Goal: Information Seeking & Learning: Find specific page/section

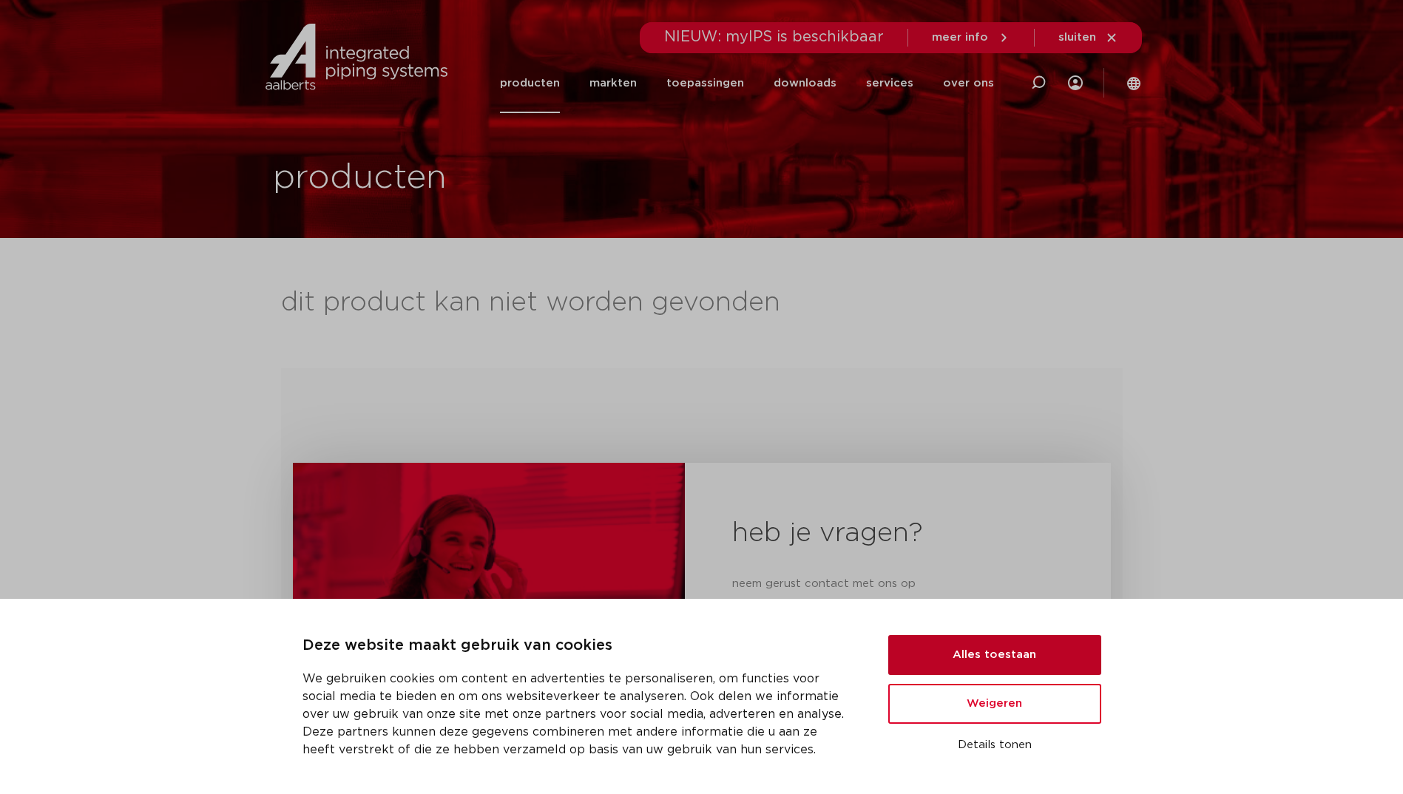
click at [1005, 651] on button "Alles toestaan" at bounding box center [994, 655] width 213 height 40
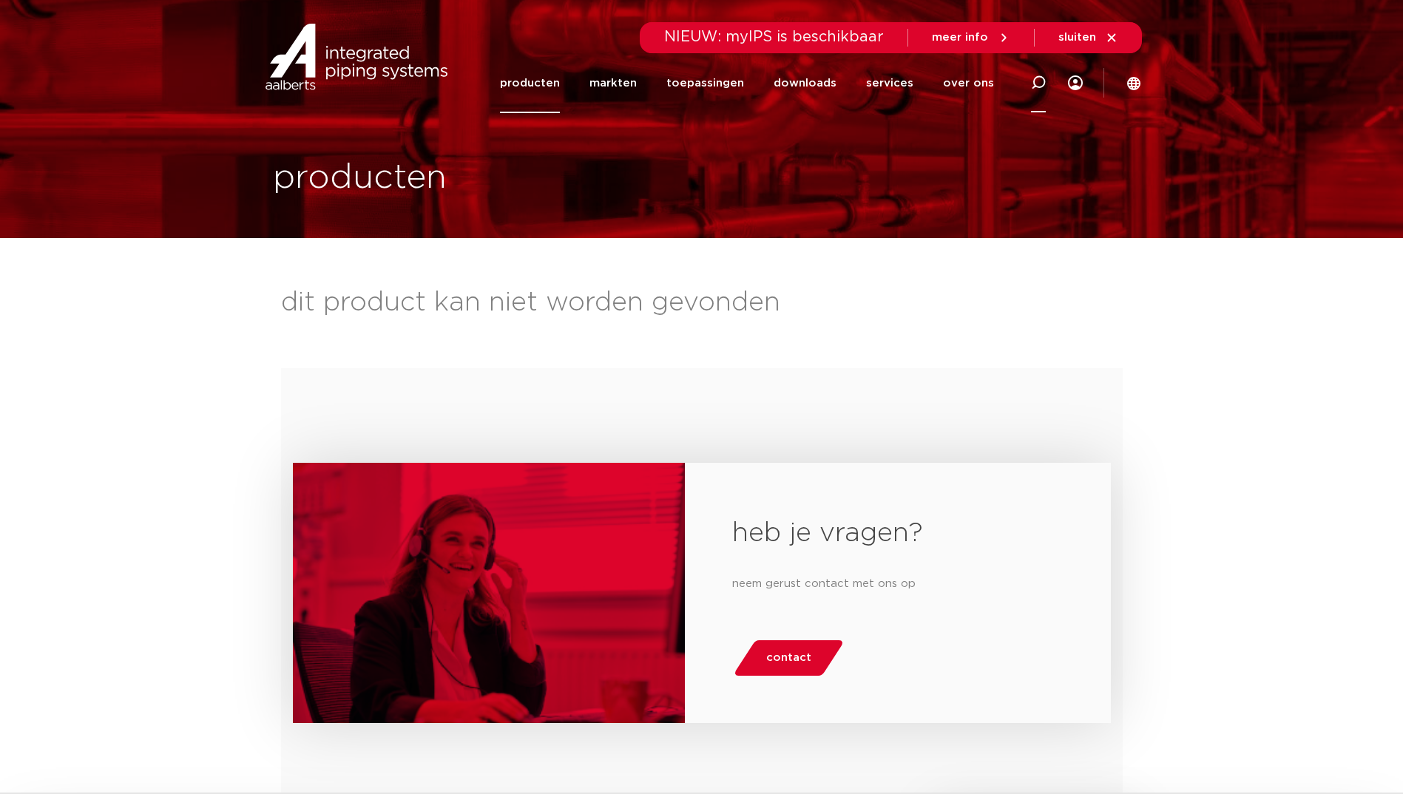
click at [1036, 80] on icon at bounding box center [1038, 82] width 15 height 15
type input "vsh tapkraan"
click button "Zoeken" at bounding box center [0, 0] width 0 height 0
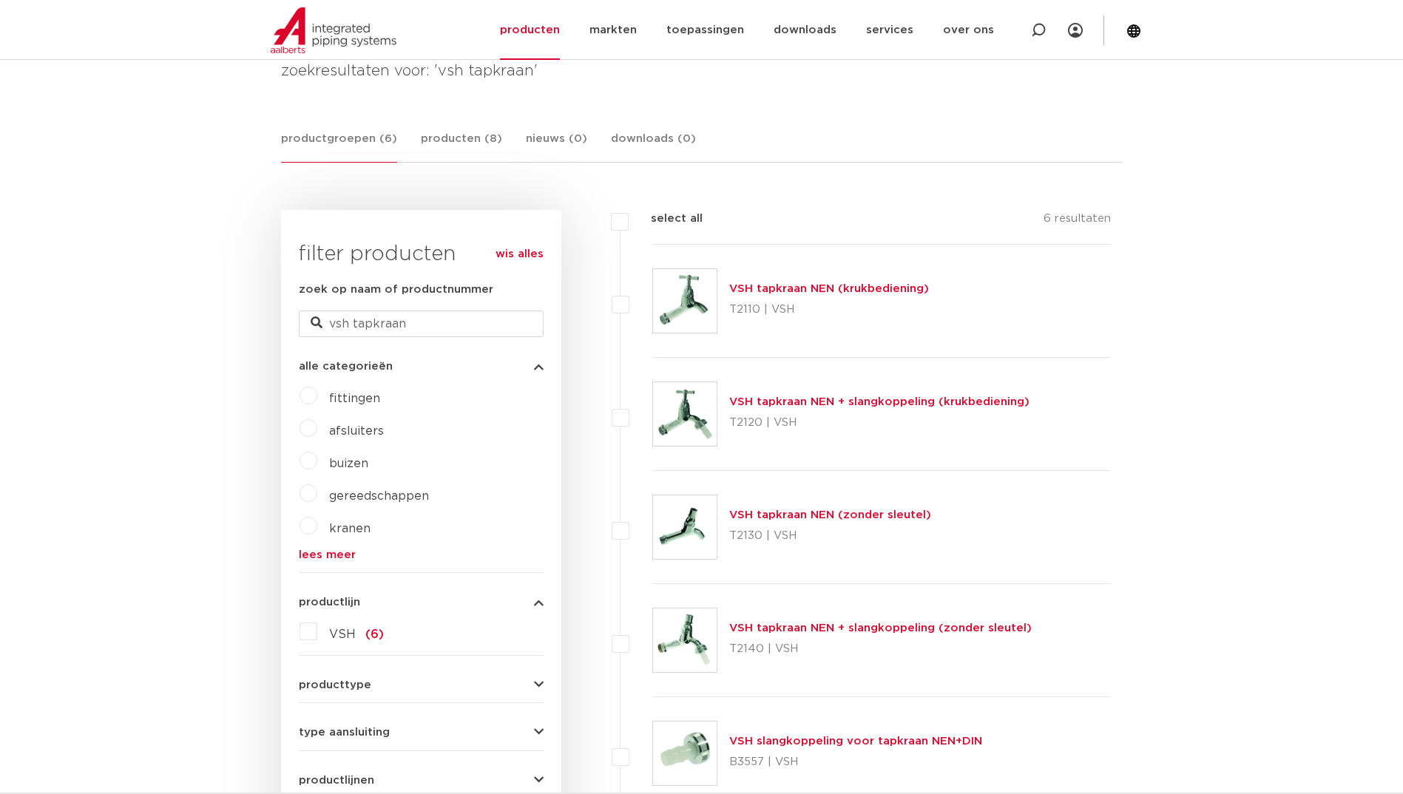
scroll to position [209, 0]
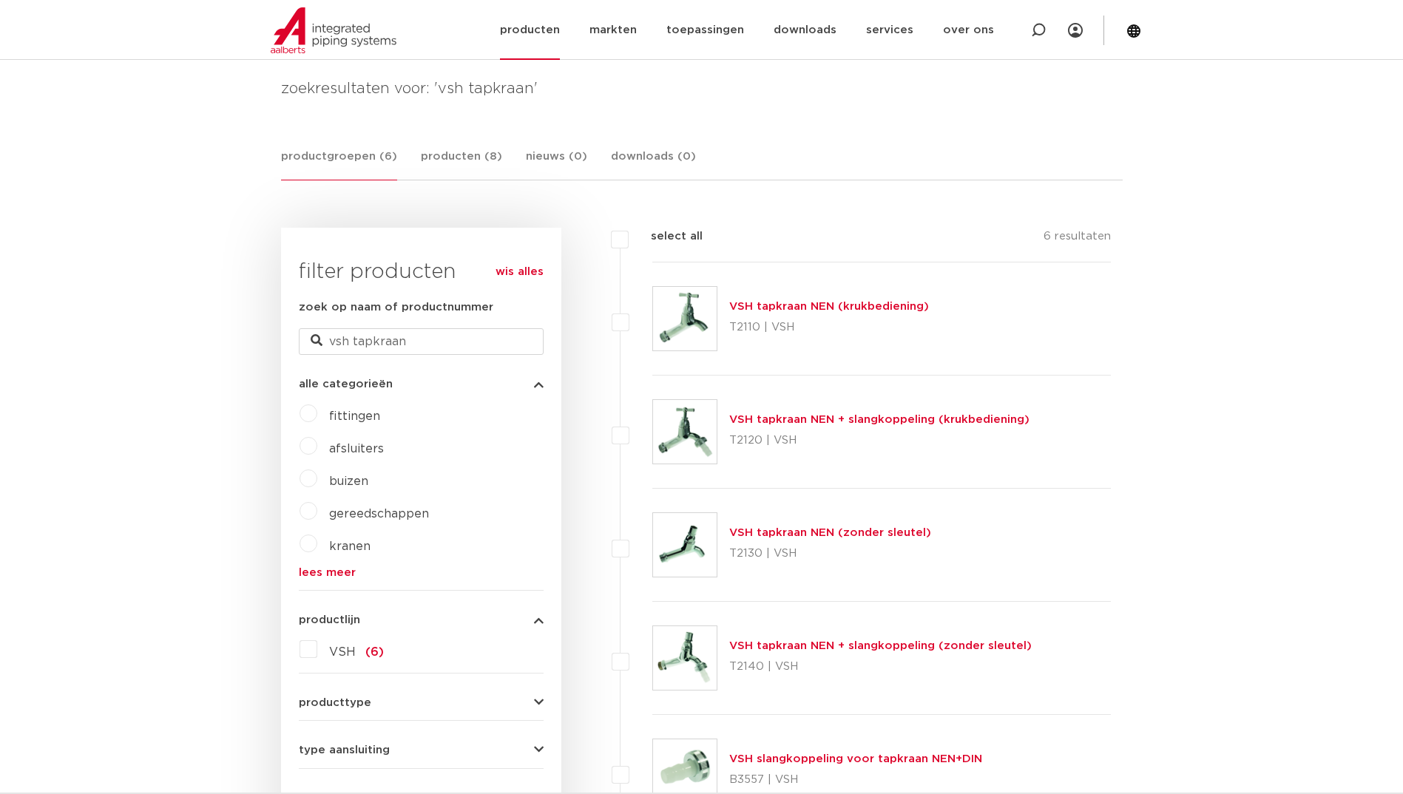
click at [539, 28] on link "producten" at bounding box center [530, 30] width 60 height 60
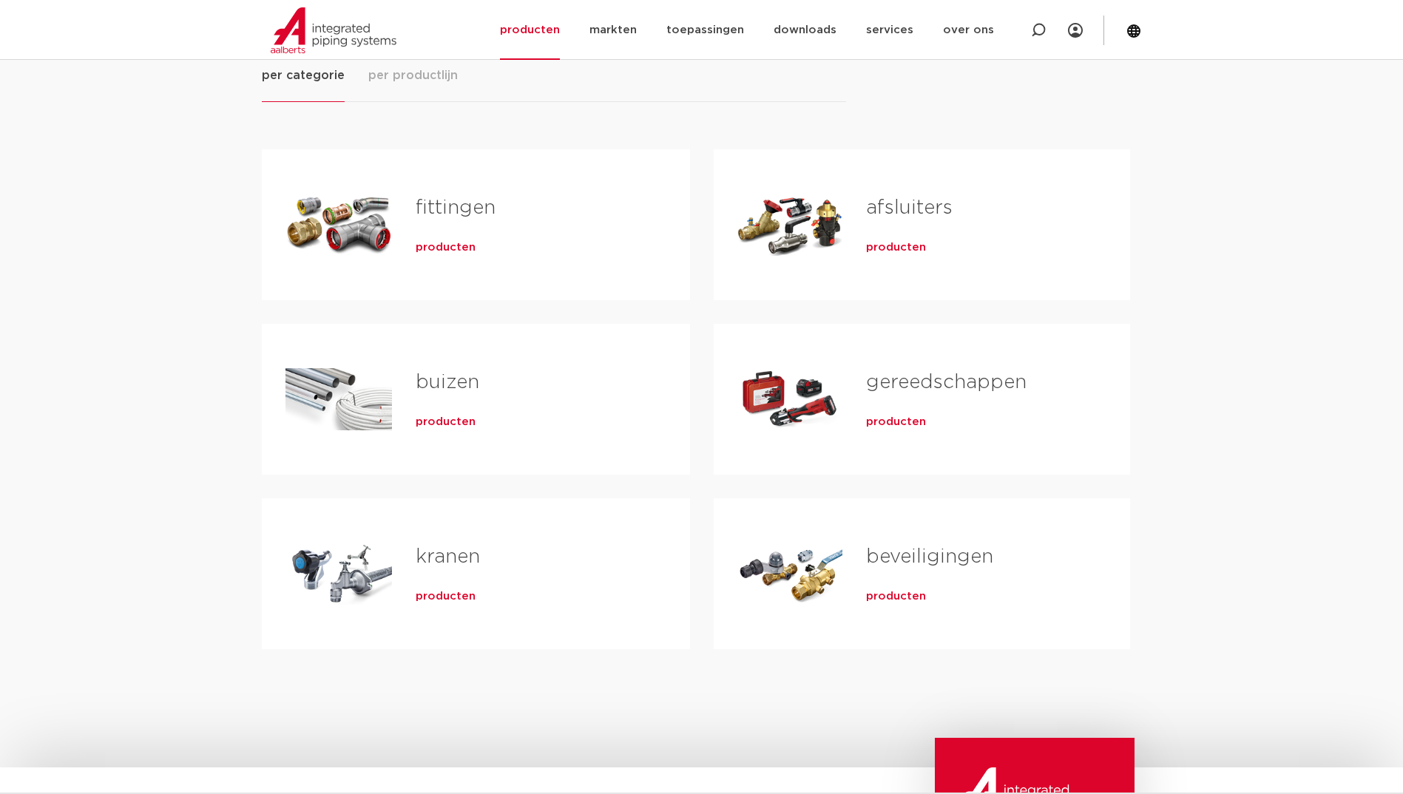
scroll to position [296, 0]
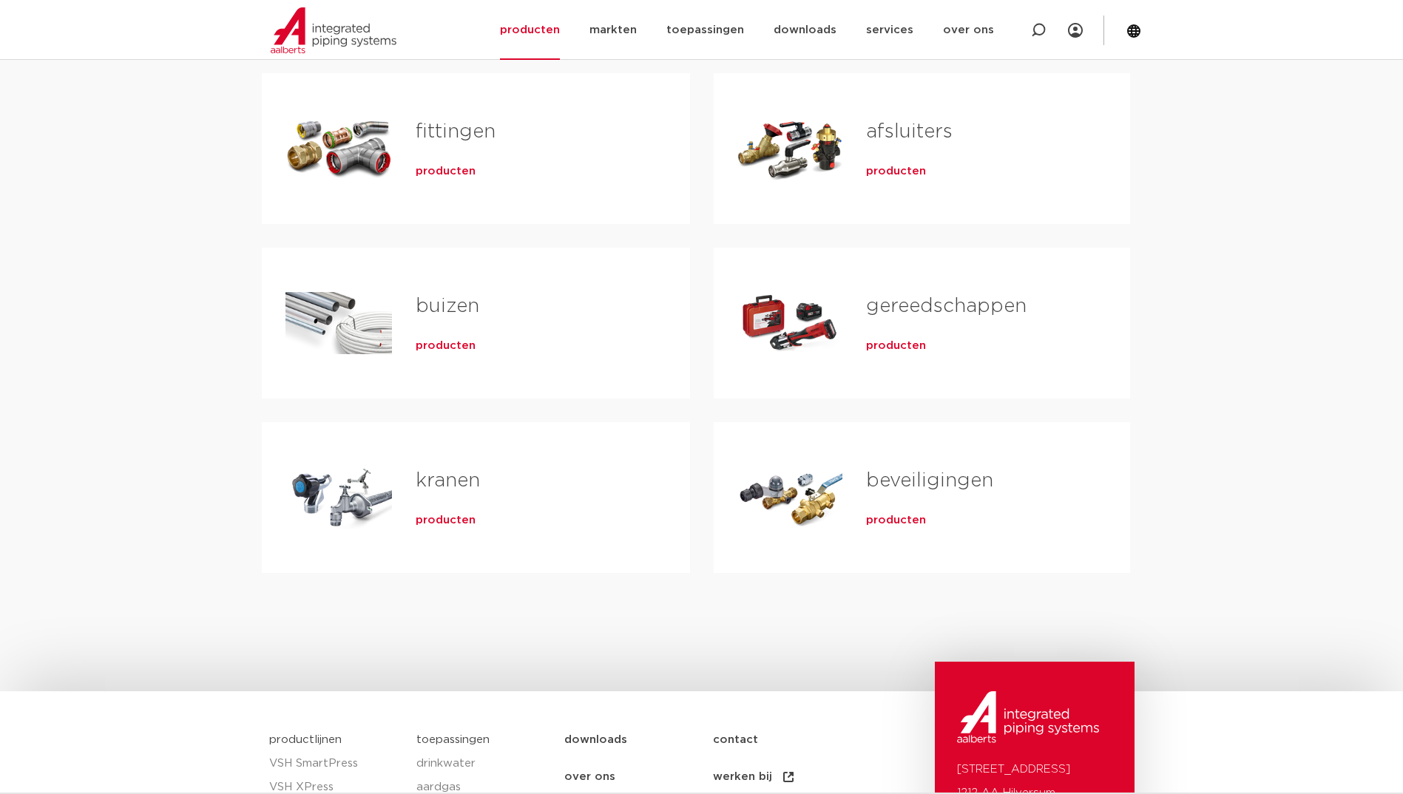
click at [448, 520] on span "producten" at bounding box center [446, 520] width 60 height 15
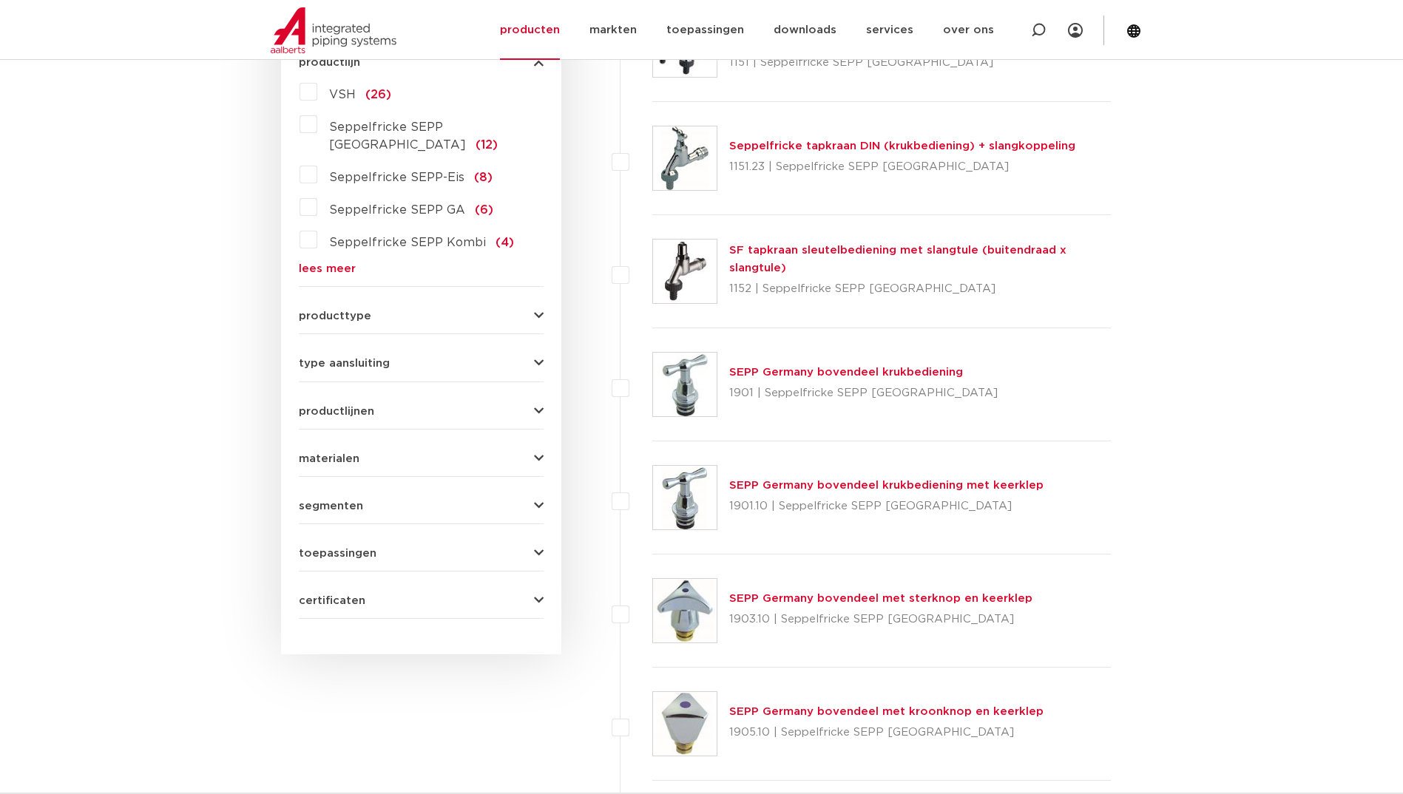
scroll to position [431, 0]
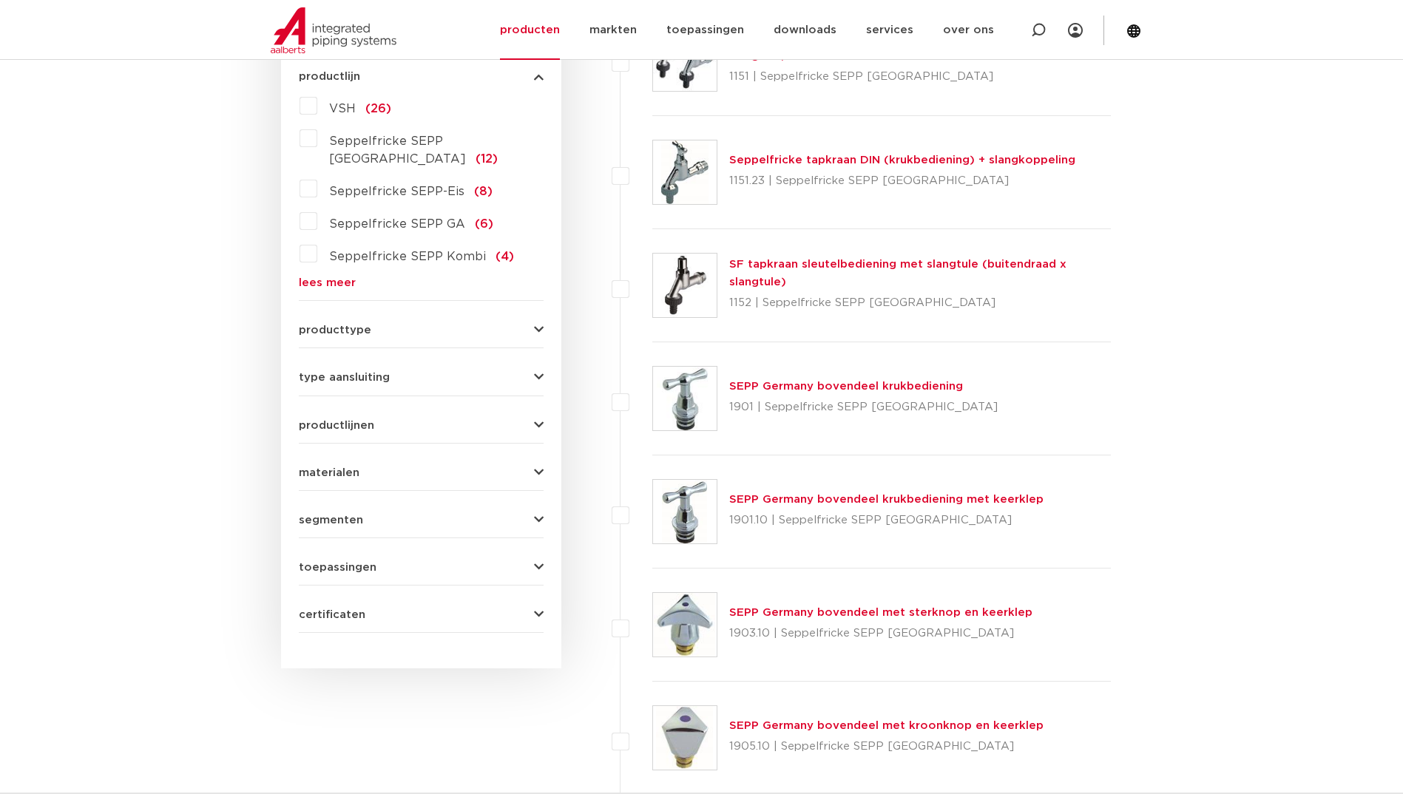
click at [346, 277] on link "lees meer" at bounding box center [421, 282] width 245 height 11
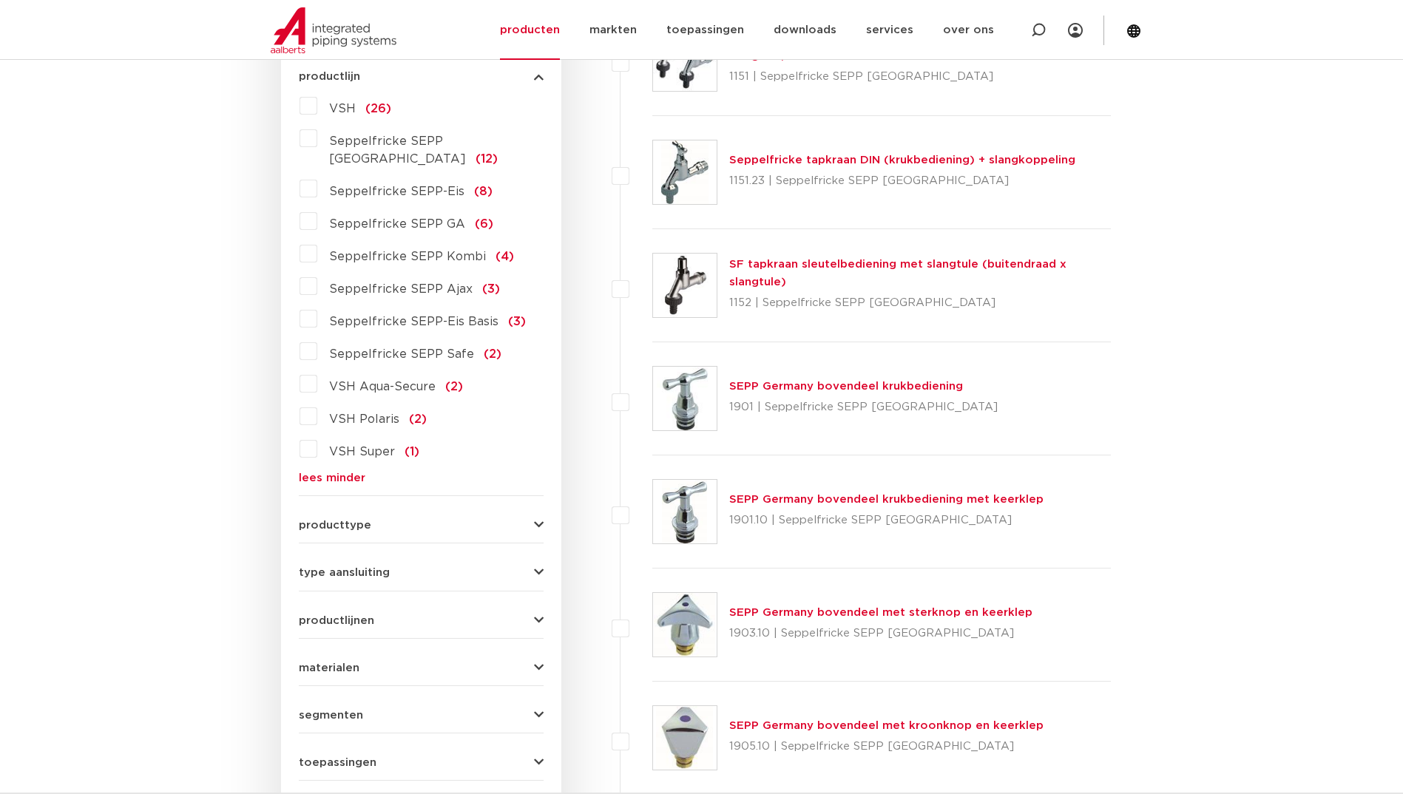
click at [317, 437] on label "VSH Super (1)" at bounding box center [368, 449] width 102 height 24
click at [0, 0] on input "VSH Super (1)" at bounding box center [0, 0] width 0 height 0
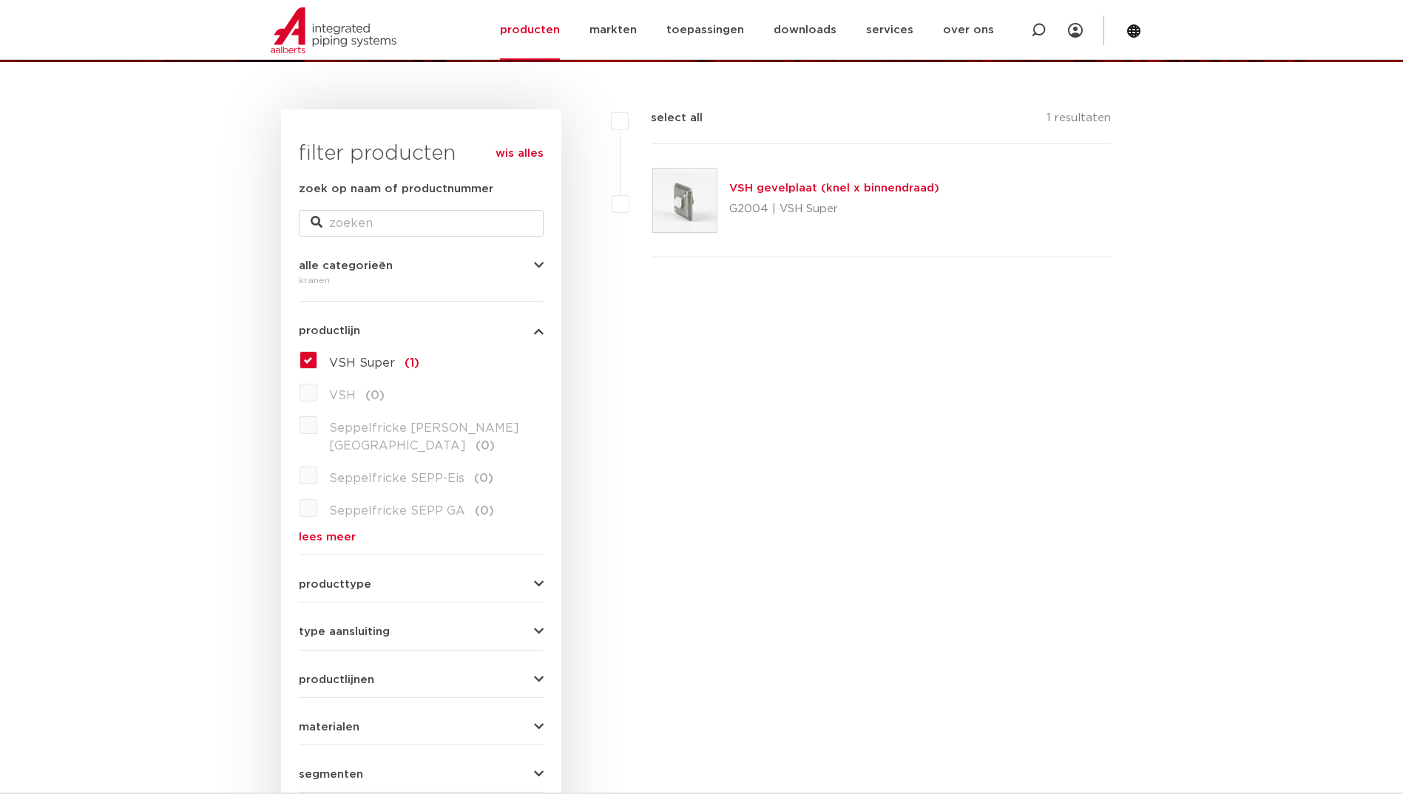
scroll to position [209, 0]
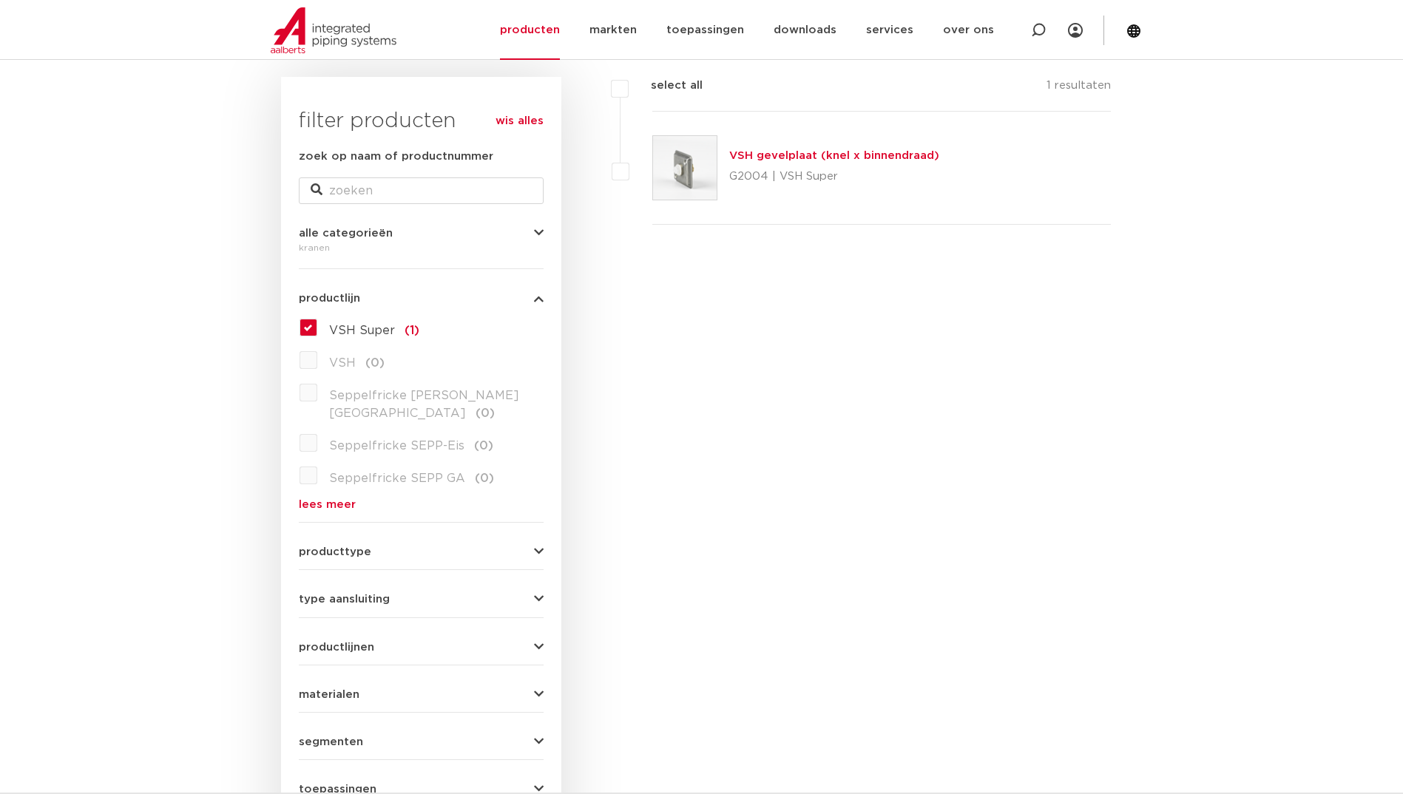
click at [317, 325] on label "VSH Super (1)" at bounding box center [368, 328] width 102 height 24
click at [0, 0] on input "VSH Super (1)" at bounding box center [0, 0] width 0 height 0
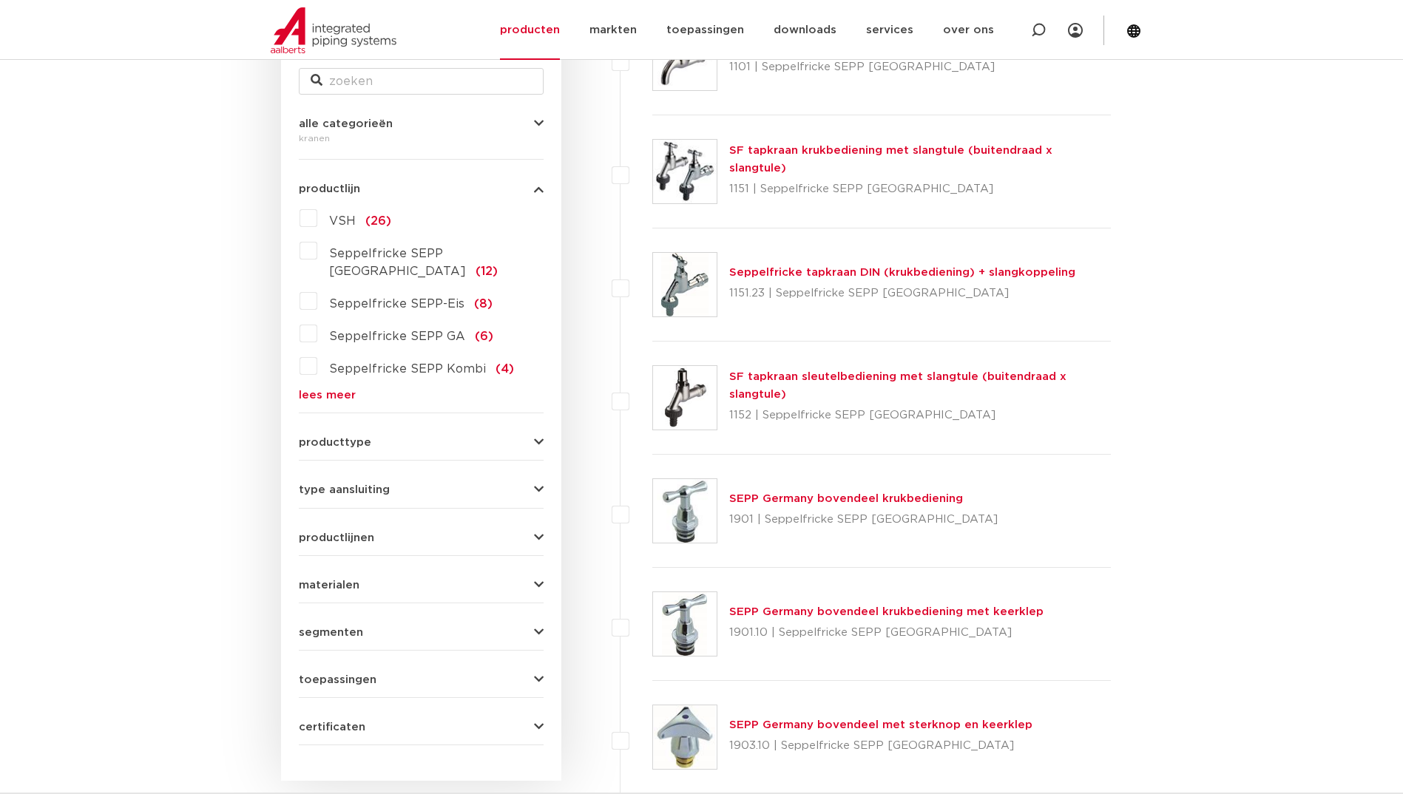
scroll to position [431, 0]
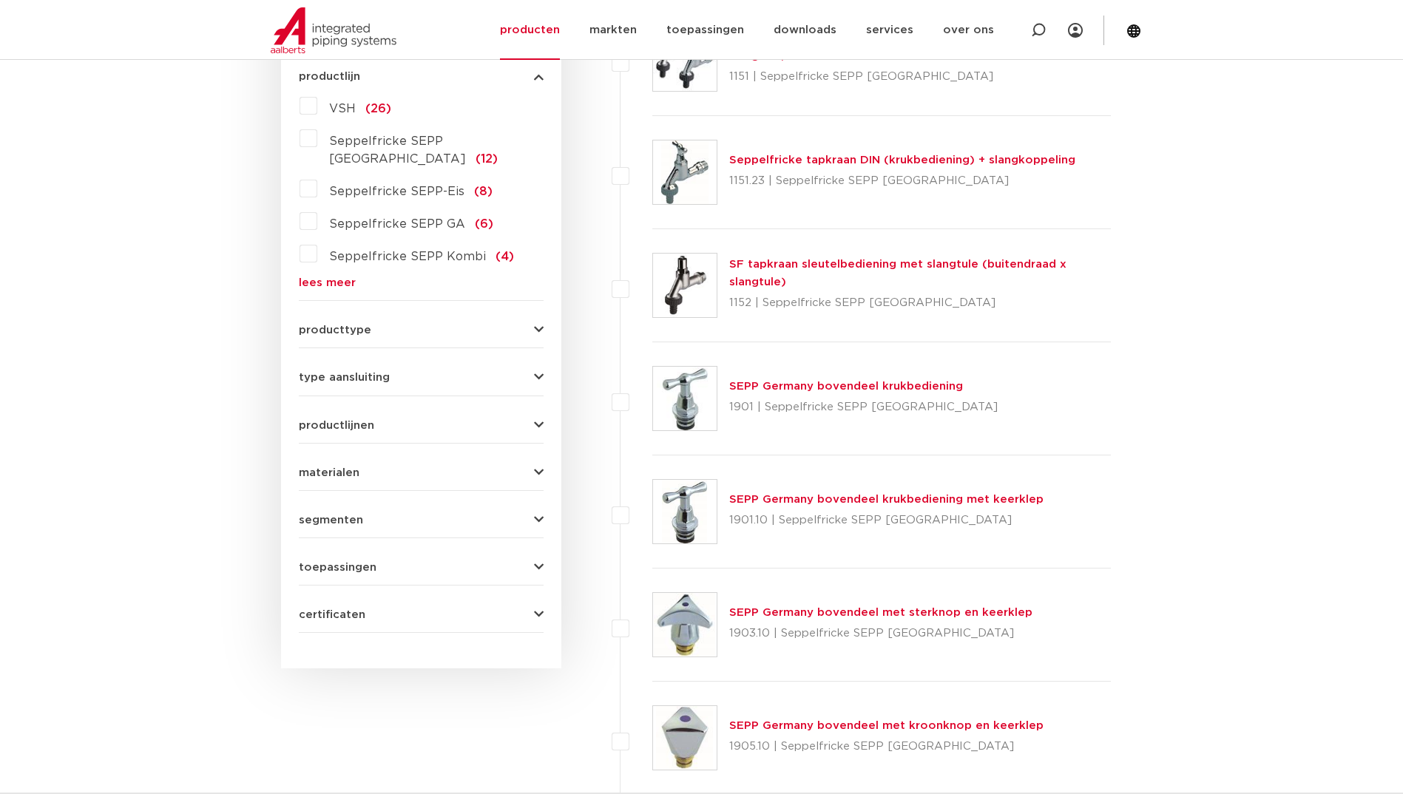
click at [317, 107] on label "VSH (26)" at bounding box center [354, 106] width 74 height 24
click at [0, 0] on input "VSH (26)" at bounding box center [0, 0] width 0 height 0
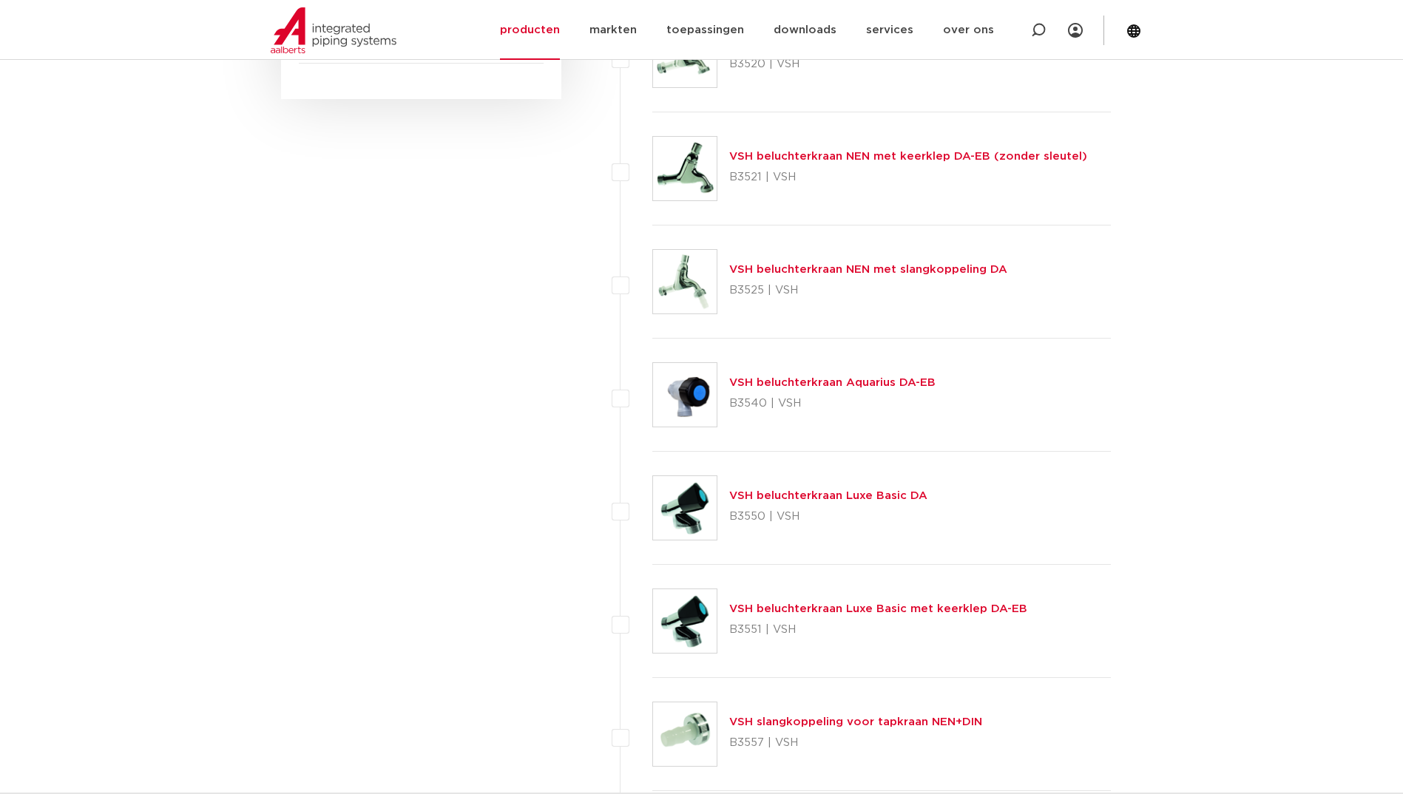
scroll to position [652, 0]
